Goal: Information Seeking & Learning: Check status

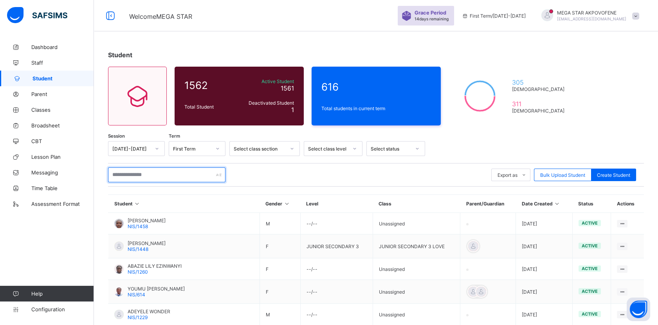
click at [132, 170] on input "text" at bounding box center [166, 174] width 117 height 15
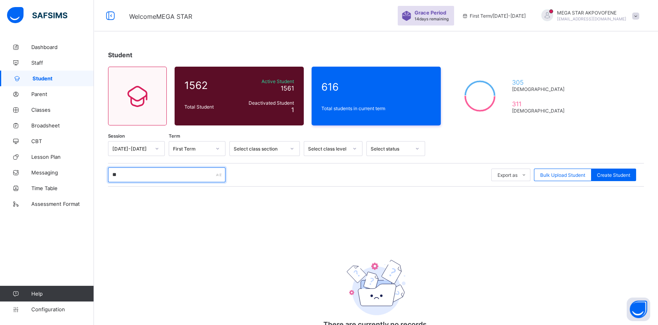
type input "*"
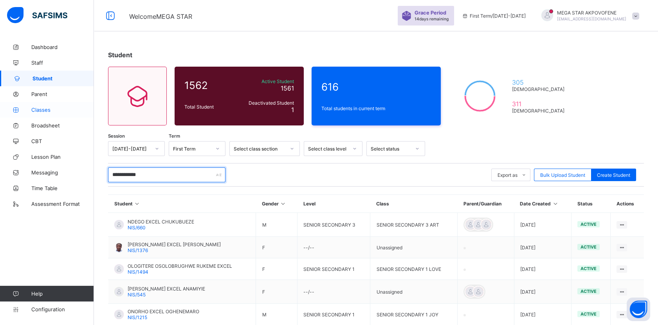
type input "**********"
click at [37, 109] on span "Classes" at bounding box center [62, 110] width 63 height 6
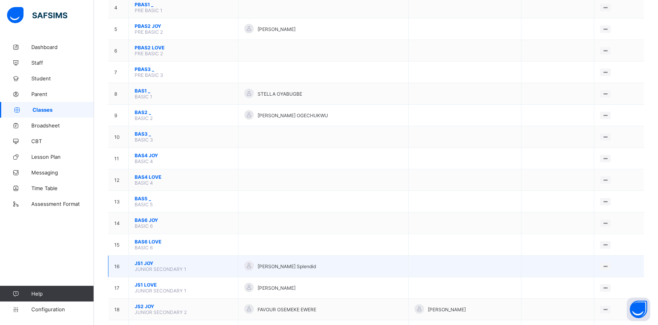
scroll to position [174, 0]
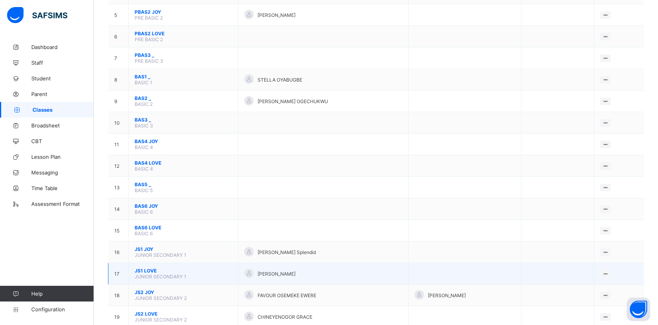
click at [157, 263] on td "JS1 LOVE JUNIOR SECONDARY 1" at bounding box center [184, 274] width 110 height 22
click at [147, 267] on span "JS1 LOVE" at bounding box center [184, 270] width 98 height 6
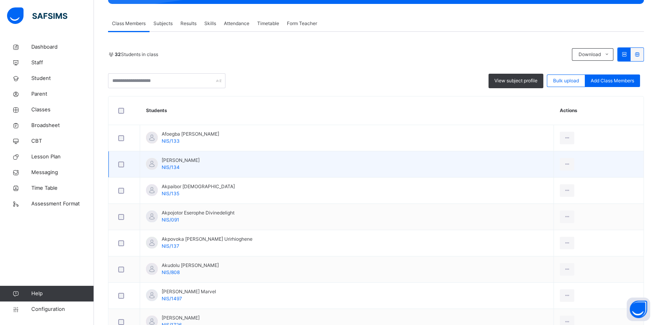
scroll to position [116, 0]
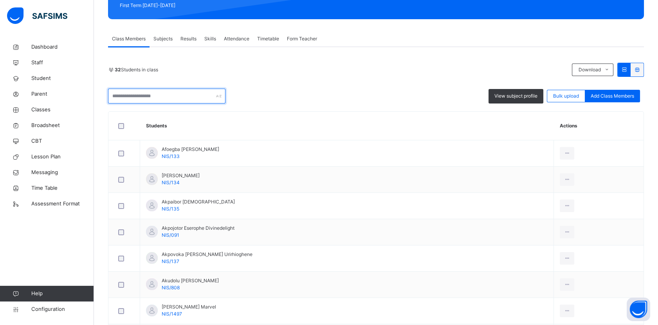
click at [174, 92] on input "text" at bounding box center [166, 96] width 117 height 15
type input "*"
click at [161, 96] on input "text" at bounding box center [166, 96] width 117 height 15
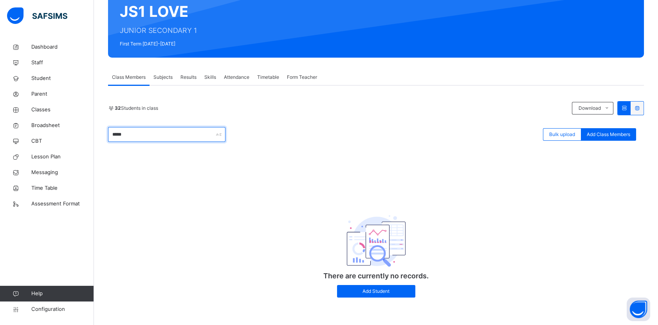
type input "*****"
